Goal: Navigation & Orientation: Find specific page/section

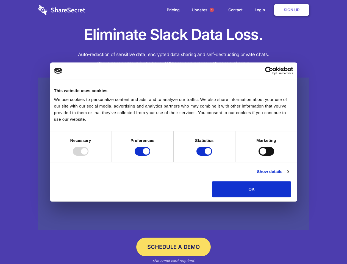
click at [89, 156] on div at bounding box center [81, 151] width 16 height 9
click at [150, 156] on input "Preferences" at bounding box center [143, 151] width 16 height 9
checkbox input "false"
click at [205, 156] on input "Statistics" at bounding box center [205, 151] width 16 height 9
checkbox input "false"
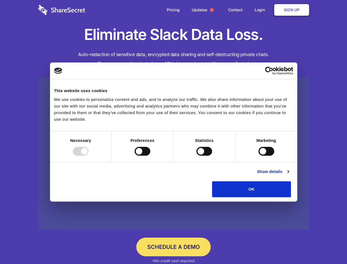
click at [259, 156] on input "Marketing" at bounding box center [267, 151] width 16 height 9
checkbox input "true"
click at [289, 175] on link "Show details" at bounding box center [273, 171] width 32 height 7
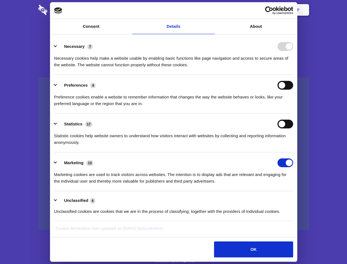
click at [293, 75] on li "Necessary 7 Necessary cookies help make a website usable by enabling basic func…" at bounding box center [173, 55] width 239 height 39
click at [212, 10] on span "1" at bounding box center [212, 10] width 4 height 4
